Goal: Task Accomplishment & Management: Manage account settings

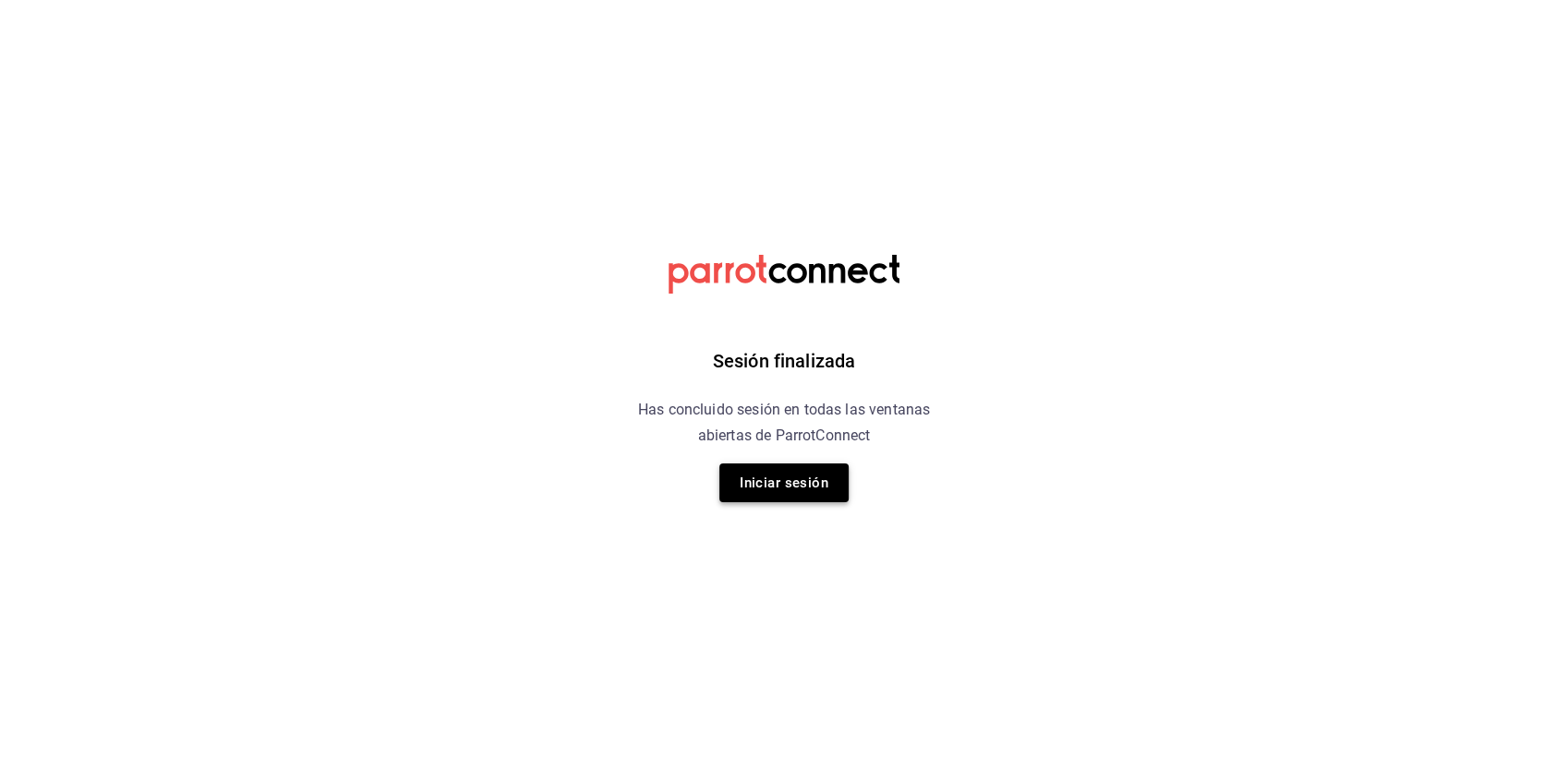
click at [786, 484] on button "Iniciar sesión" at bounding box center [784, 483] width 129 height 39
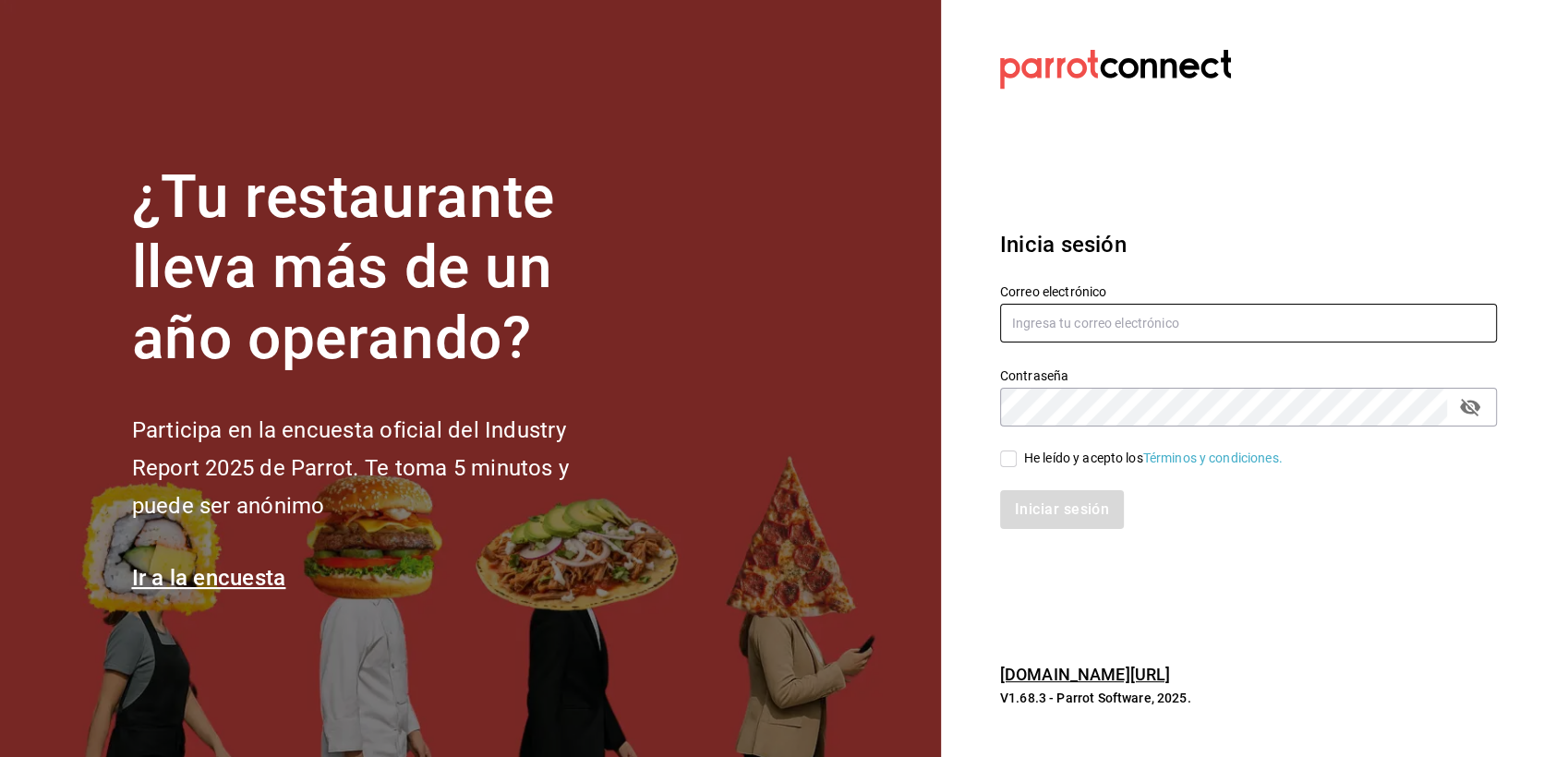
type input "paless9383@gmail.com"
click at [1008, 466] on input "He leído y acepto los Términos y condiciones." at bounding box center [1008, 459] width 17 height 17
checkbox input "true"
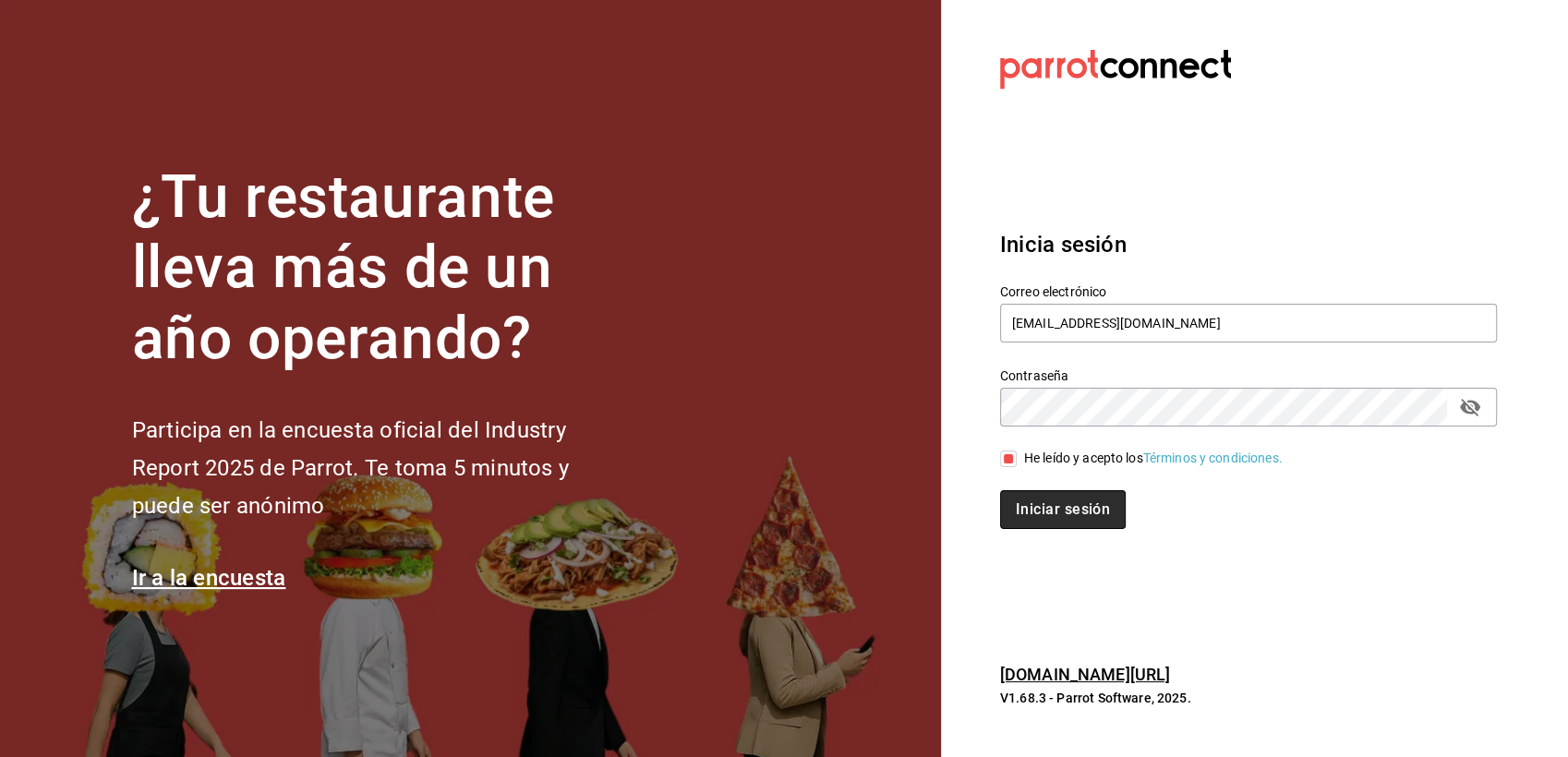
click at [1029, 504] on button "Iniciar sesión" at bounding box center [1062, 509] width 125 height 39
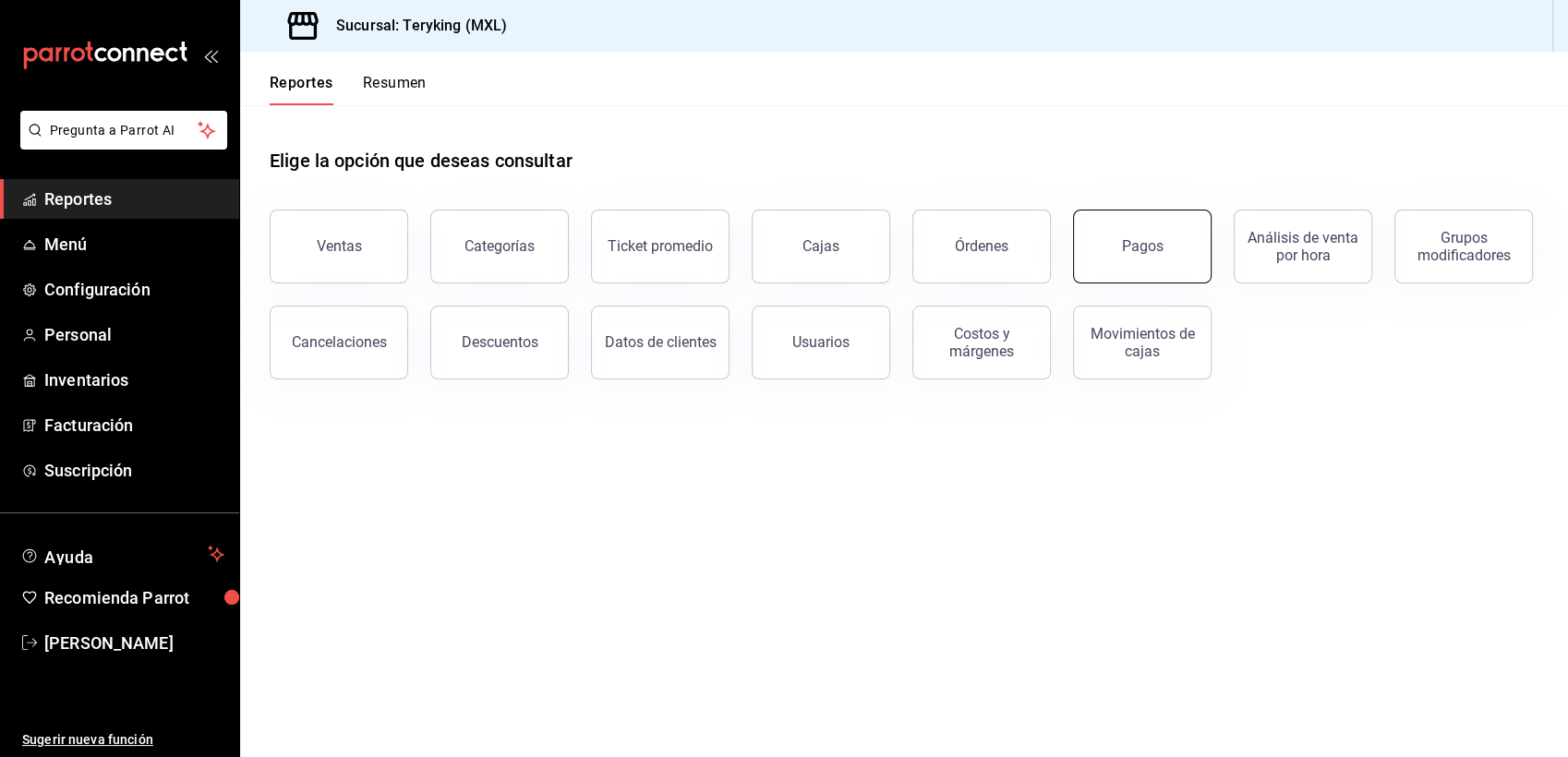
click at [1091, 238] on button "Pagos" at bounding box center [1142, 247] width 138 height 74
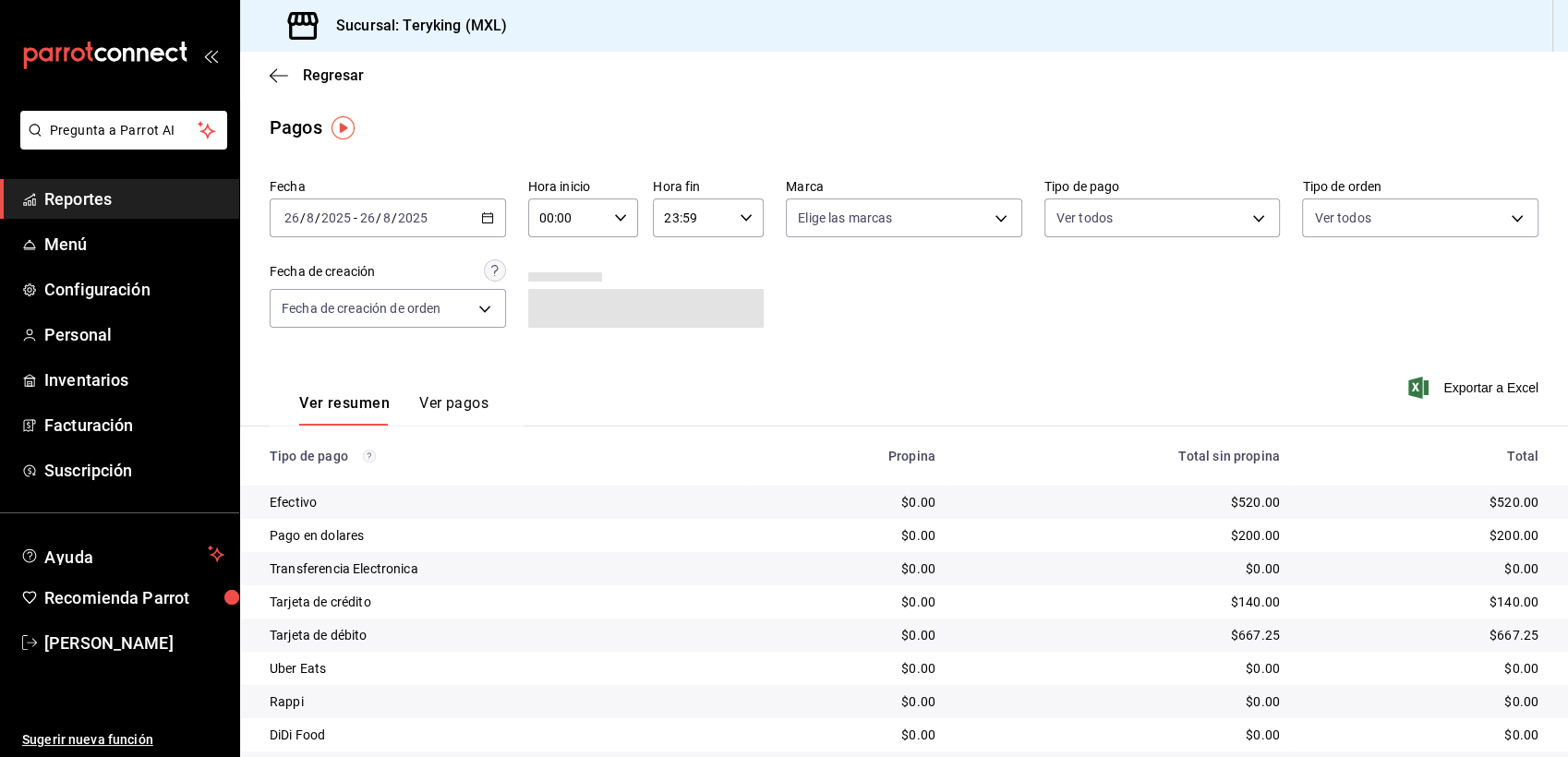
click at [482, 217] on \(Stroke\) "button" at bounding box center [487, 216] width 10 height 1
click at [311, 310] on span "Ayer" at bounding box center [357, 315] width 143 height 19
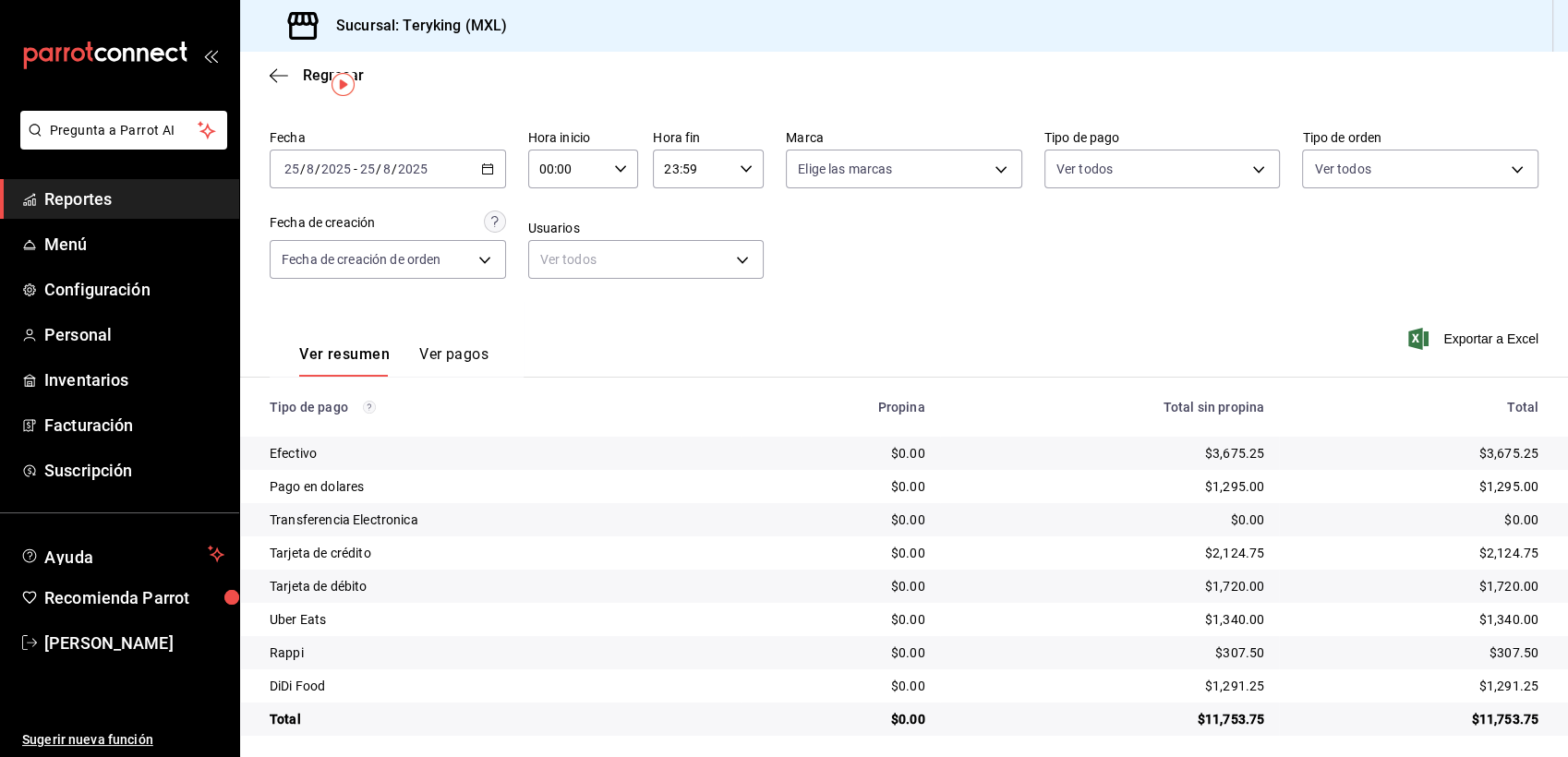
scroll to position [58, 0]
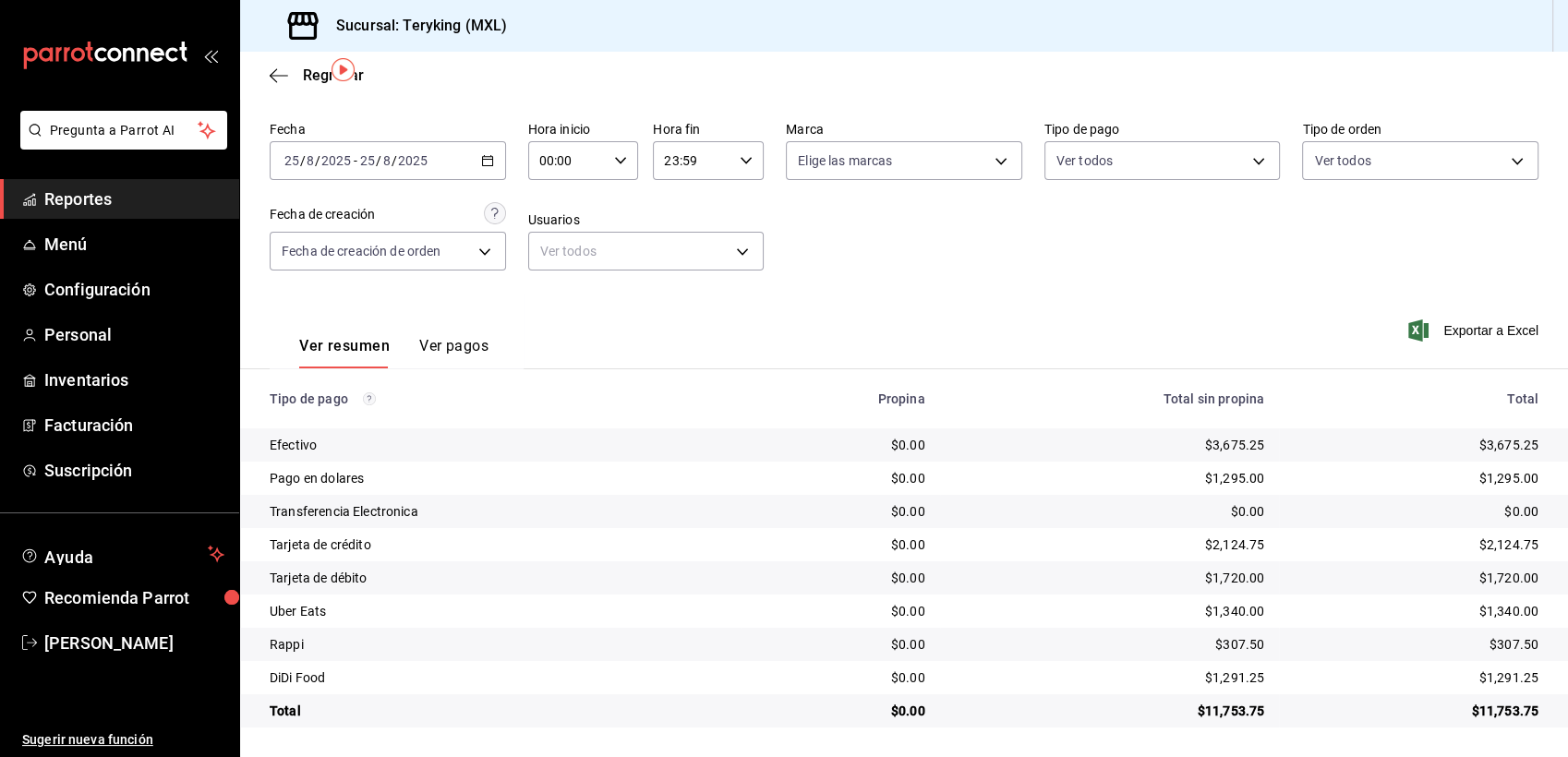
click at [1123, 314] on div "Ver resumen Ver pagos Exportar a Excel" at bounding box center [904, 342] width 1328 height 98
click at [94, 204] on span "Reportes" at bounding box center [135, 199] width 180 height 25
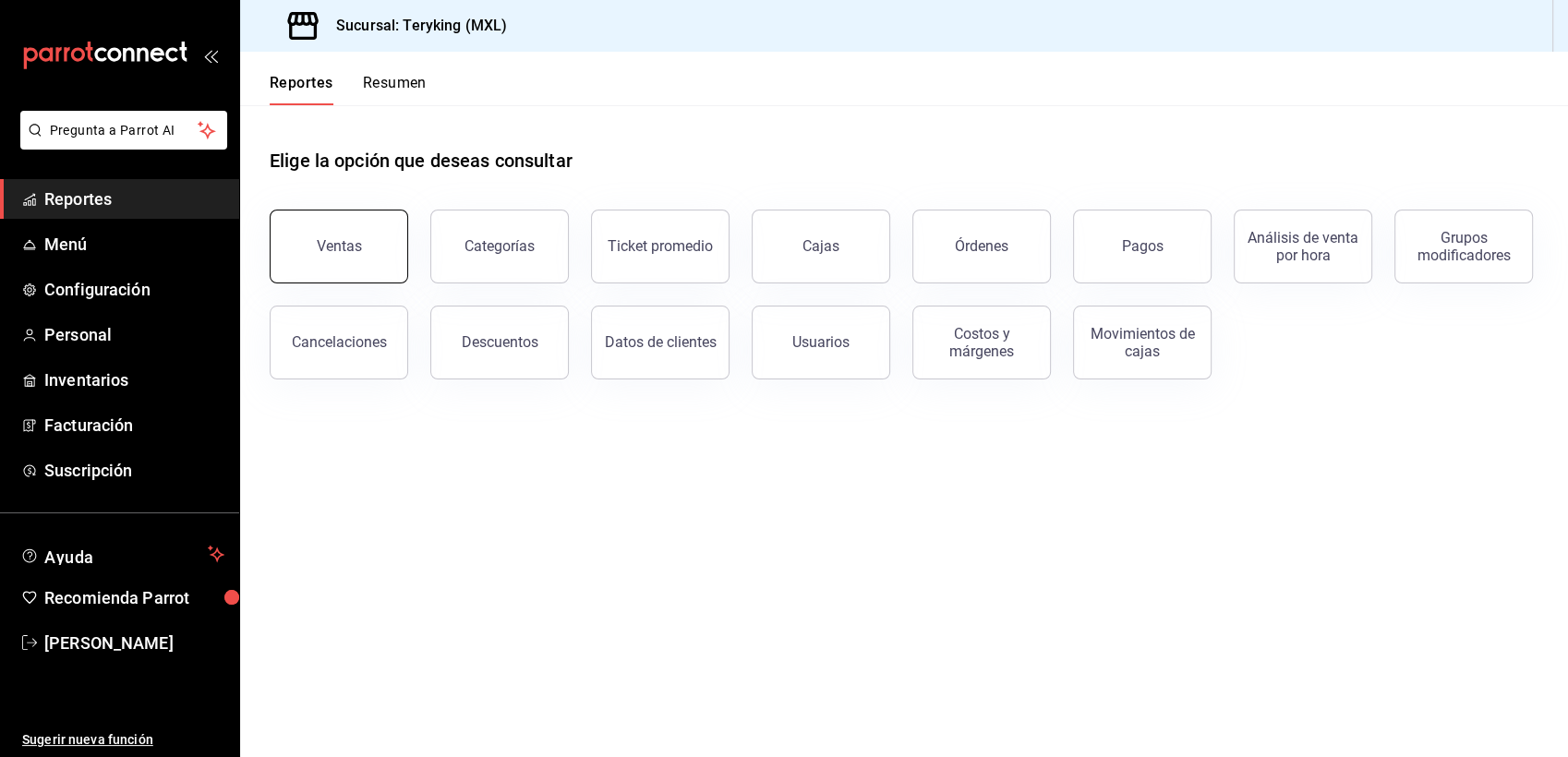
click at [347, 237] on div "Ventas" at bounding box center [340, 246] width 46 height 17
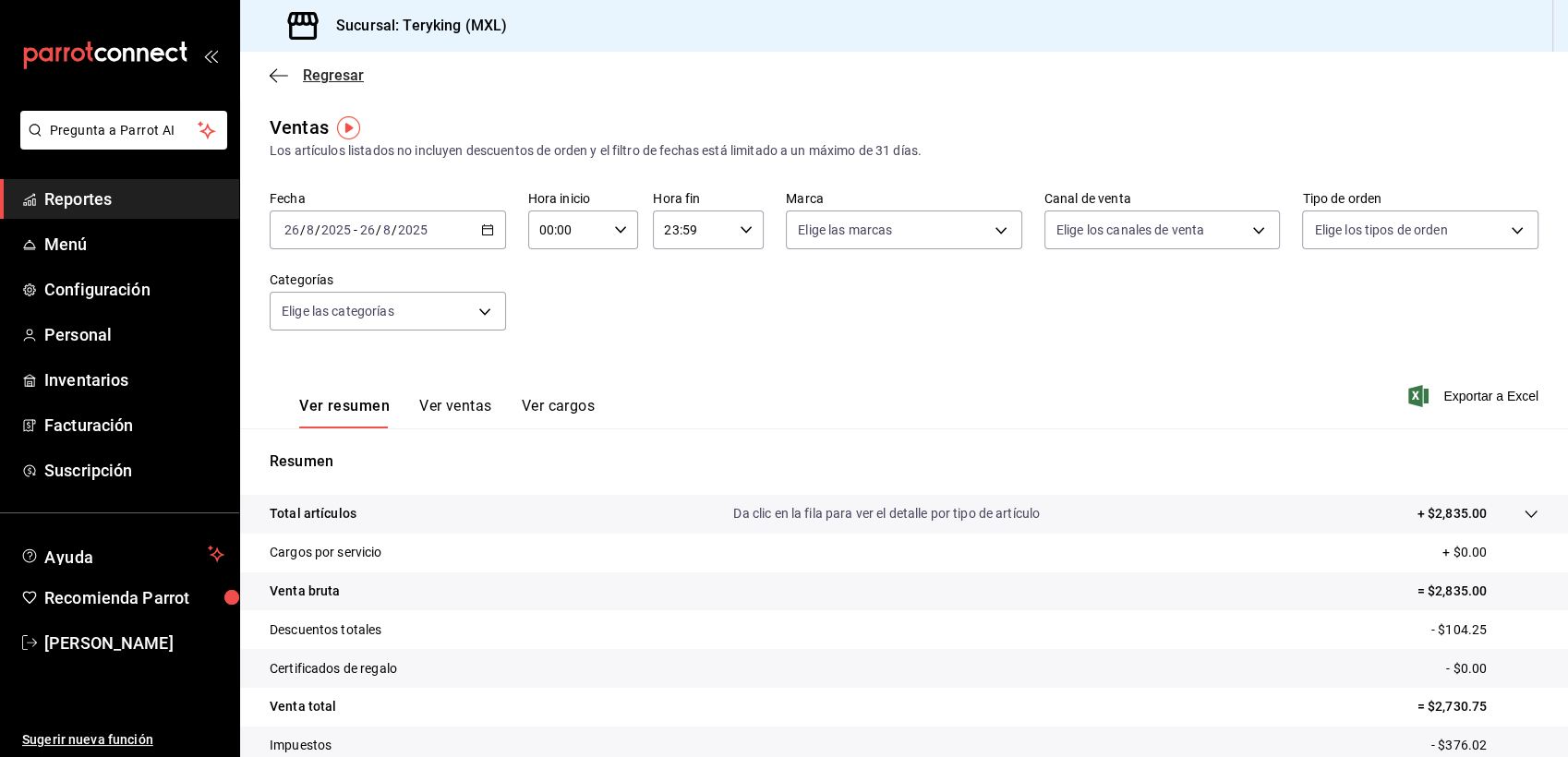
click at [329, 81] on span "Regresar" at bounding box center [333, 75] width 61 height 17
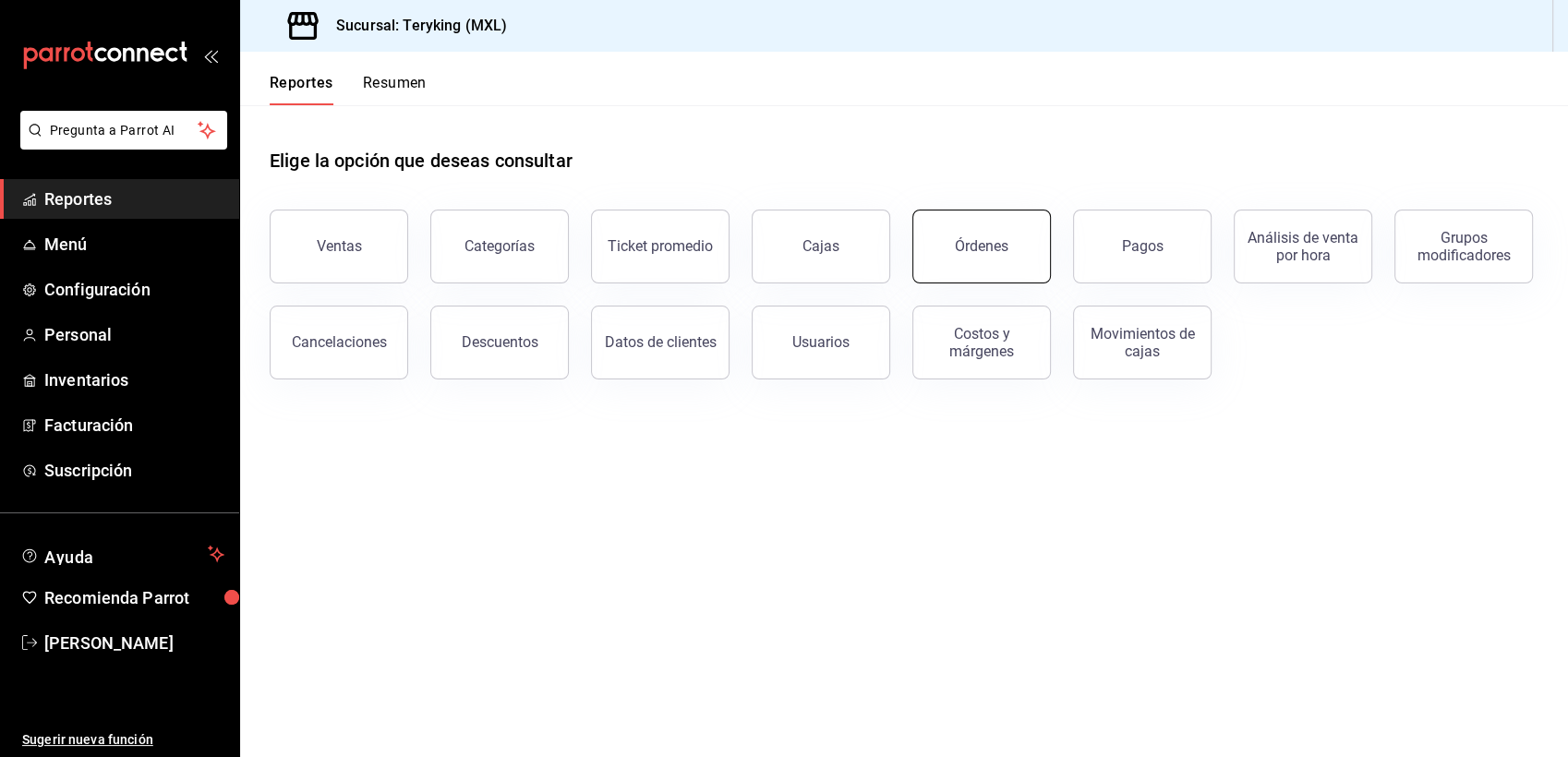
click at [992, 227] on button "Órdenes" at bounding box center [982, 247] width 138 height 74
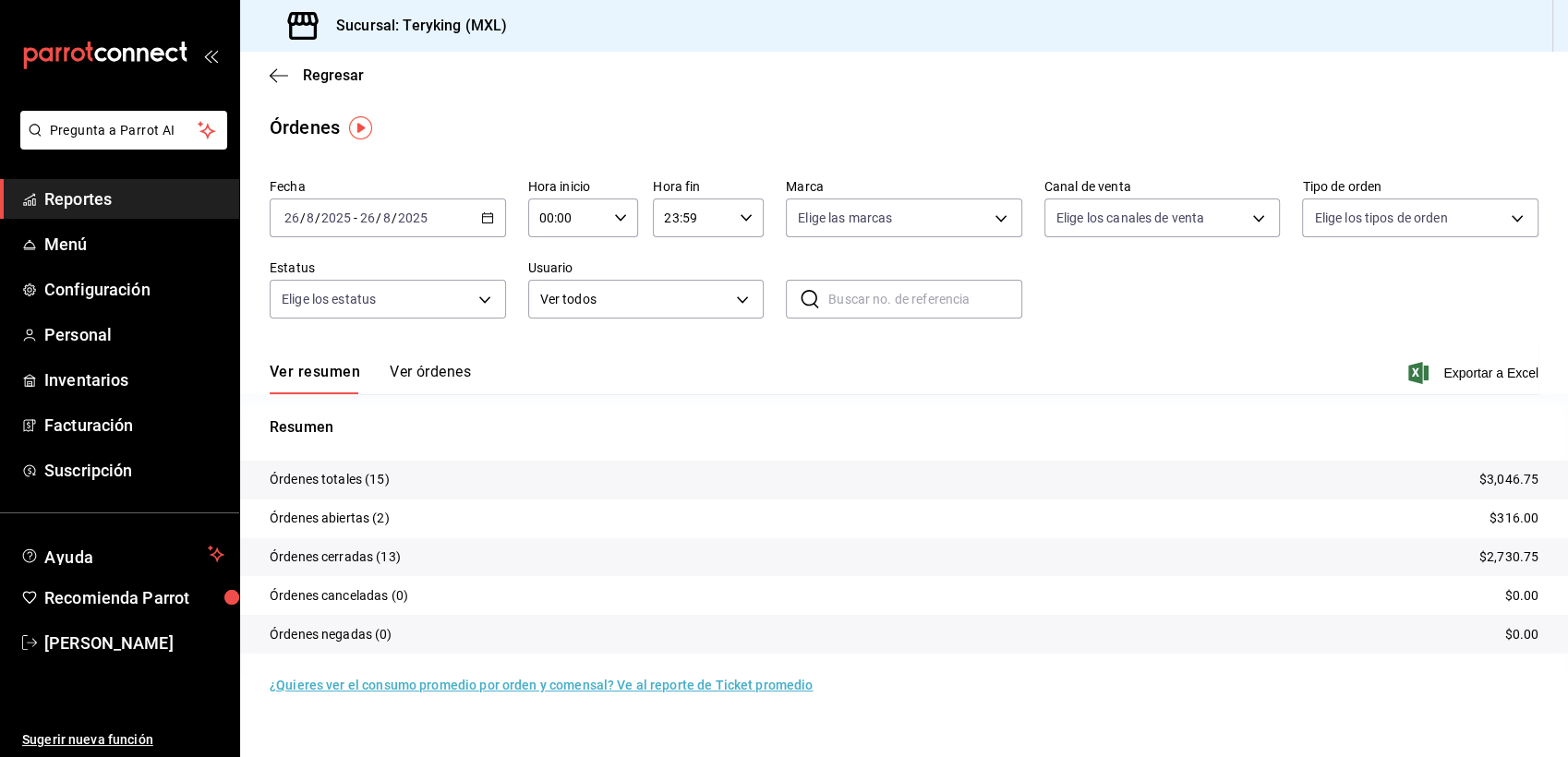
click at [443, 366] on button "Ver órdenes" at bounding box center [431, 378] width 82 height 31
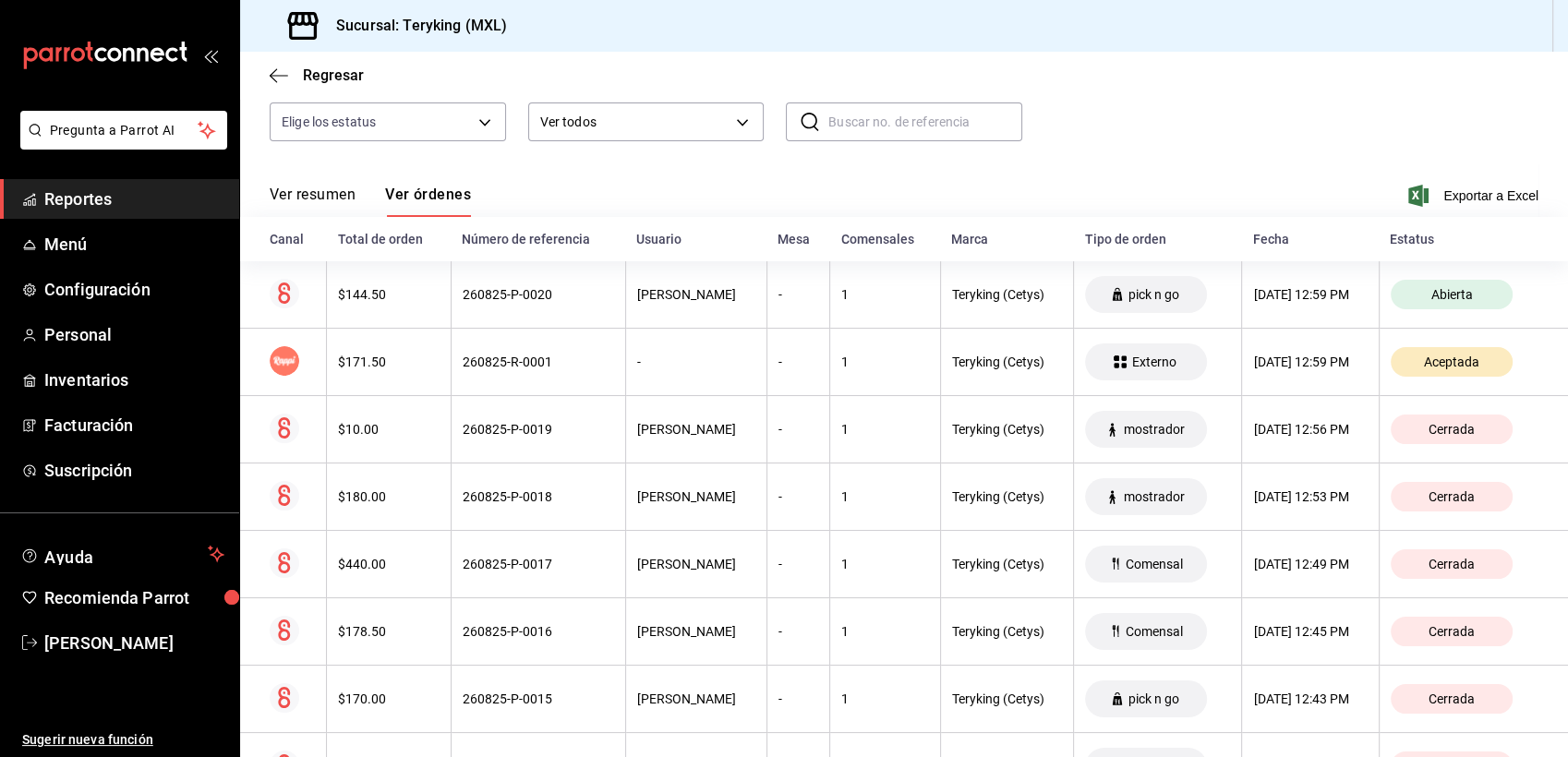
scroll to position [176, 0]
